Goal: Check status

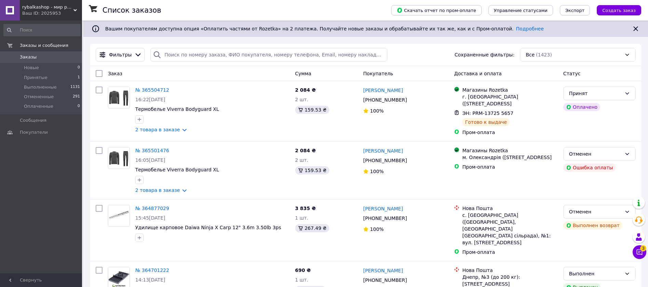
click at [75, 12] on icon at bounding box center [74, 10] width 3 height 3
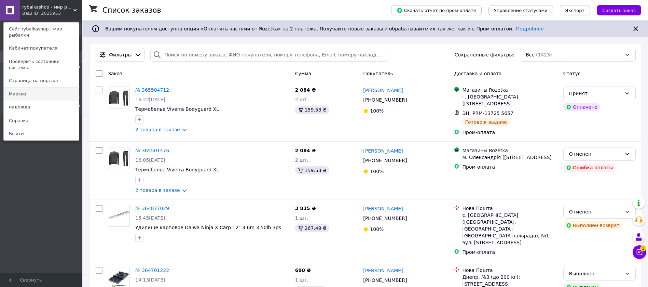
click at [38, 87] on link "Маркиз" at bounding box center [41, 93] width 75 height 13
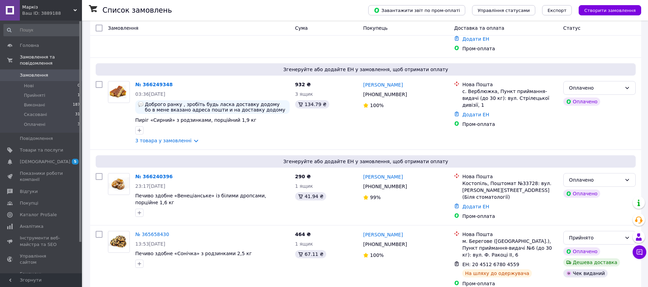
scroll to position [109, 0]
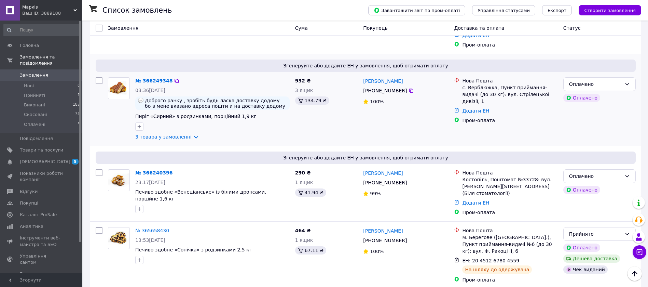
click at [187, 134] on link "3 товара у замовленні" at bounding box center [163, 136] width 56 height 5
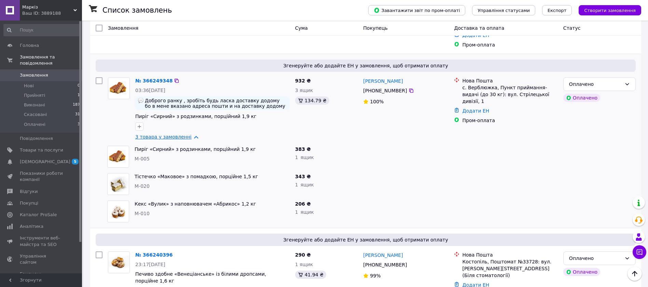
click at [187, 134] on link "3 товара у замовленні" at bounding box center [163, 136] width 56 height 5
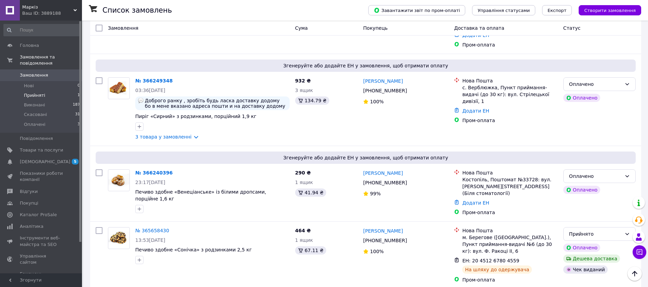
click at [26, 92] on span "Прийняті" at bounding box center [34, 95] width 21 height 6
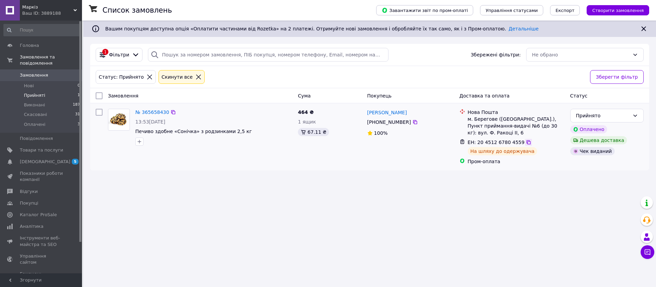
click at [526, 142] on icon at bounding box center [528, 141] width 5 height 5
click at [40, 121] on span "Оплачені" at bounding box center [35, 124] width 22 height 6
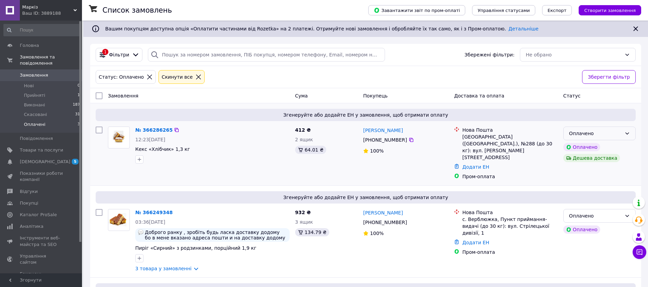
click at [628, 135] on icon at bounding box center [626, 132] width 5 height 5
click at [592, 147] on li "Прийнято" at bounding box center [600, 148] width 72 height 12
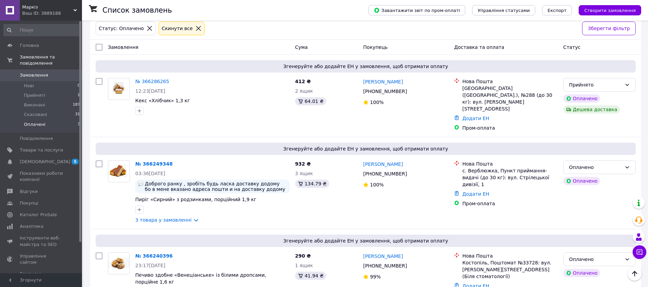
scroll to position [53, 0]
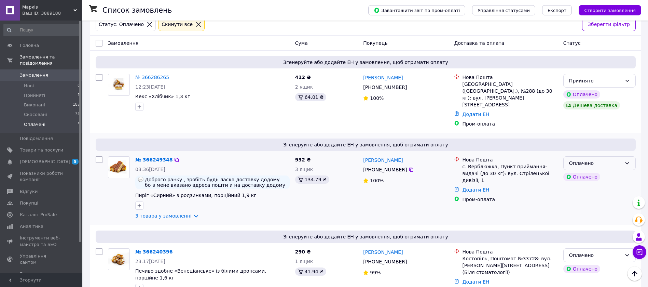
click at [629, 160] on icon at bounding box center [626, 162] width 5 height 5
click at [608, 162] on li "Прийнято" at bounding box center [600, 164] width 72 height 12
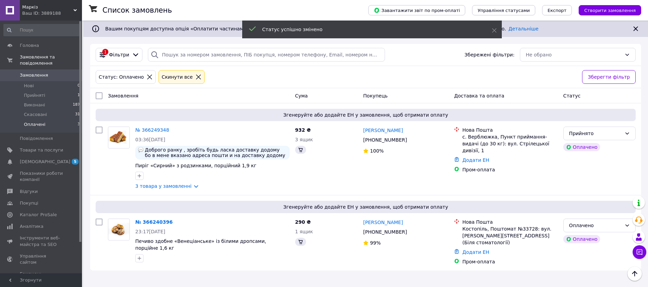
scroll to position [0, 0]
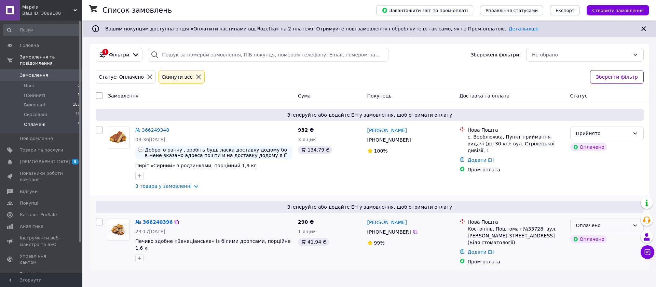
click at [634, 224] on icon at bounding box center [634, 224] width 5 height 5
click at [595, 236] on li "Прийнято" at bounding box center [606, 240] width 73 height 12
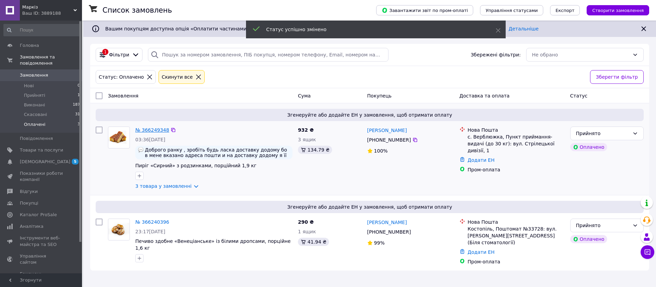
click at [152, 129] on link "№ 366249348" at bounding box center [152, 129] width 34 height 5
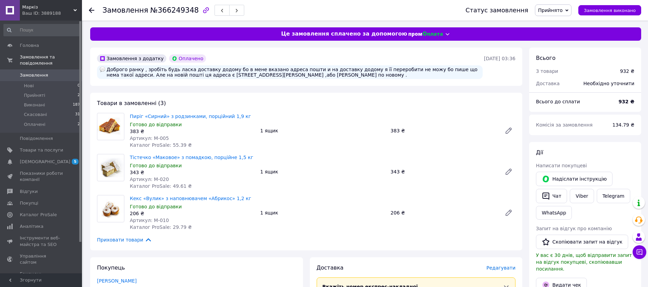
click at [303, 58] on div "Замовлення з додатку Оплачено Доброго ранку , зробіть будь ласка доставку додом…" at bounding box center [290, 66] width 388 height 27
click at [36, 92] on span "Прийняті" at bounding box center [34, 95] width 21 height 6
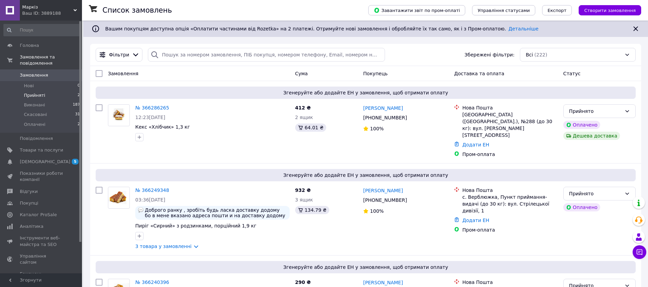
click at [34, 92] on span "Прийняті" at bounding box center [34, 95] width 21 height 6
